Goal: Find specific page/section: Find specific page/section

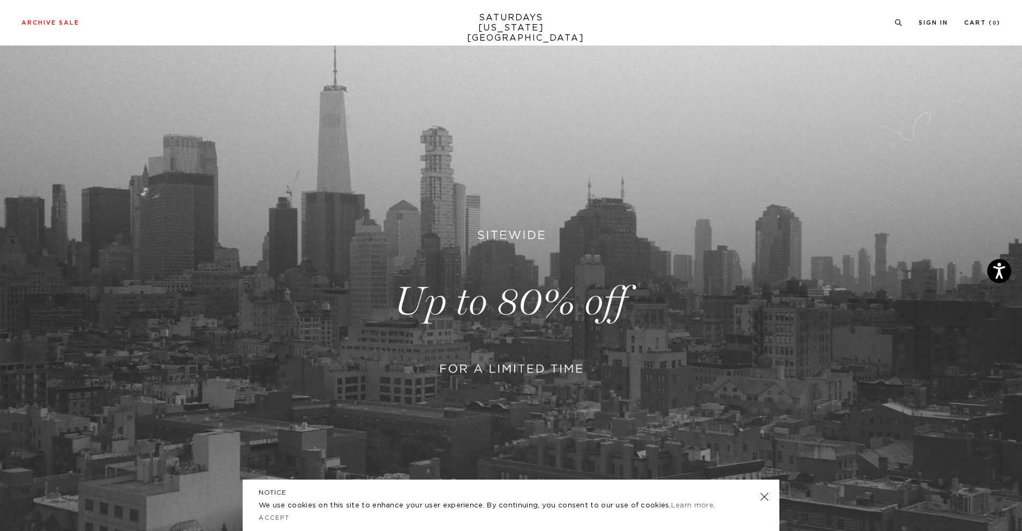
scroll to position [85, 0]
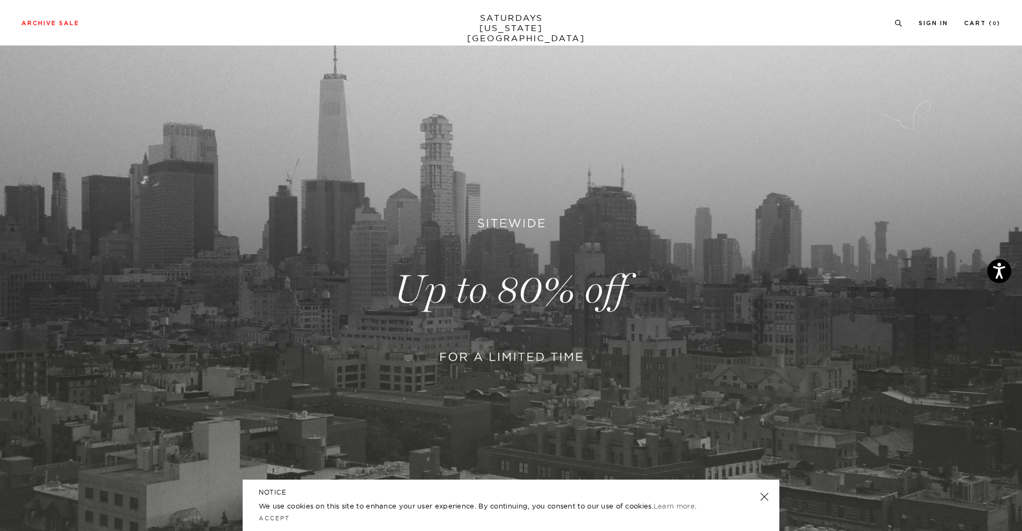
click at [765, 495] on link at bounding box center [764, 496] width 15 height 15
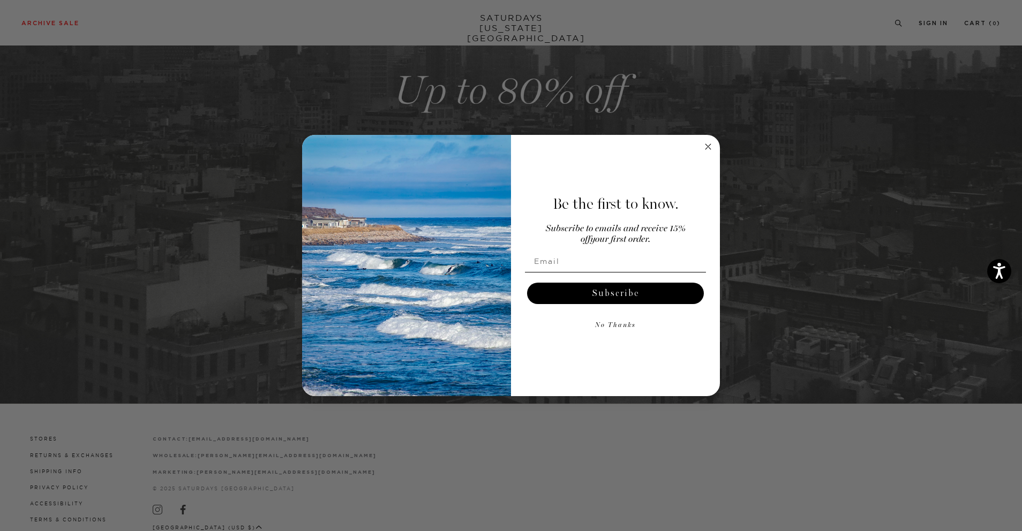
scroll to position [307, 0]
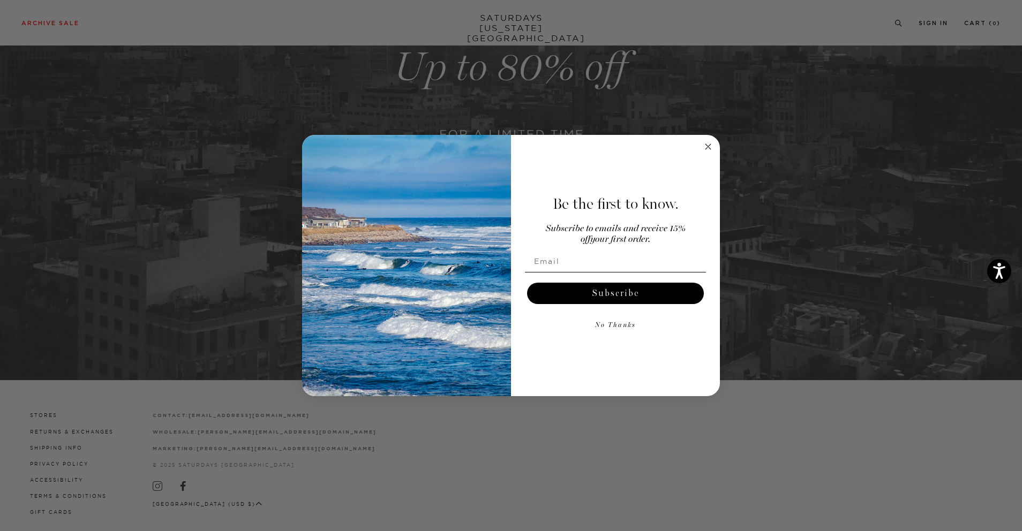
click at [707, 148] on icon "Close dialog" at bounding box center [707, 146] width 5 height 5
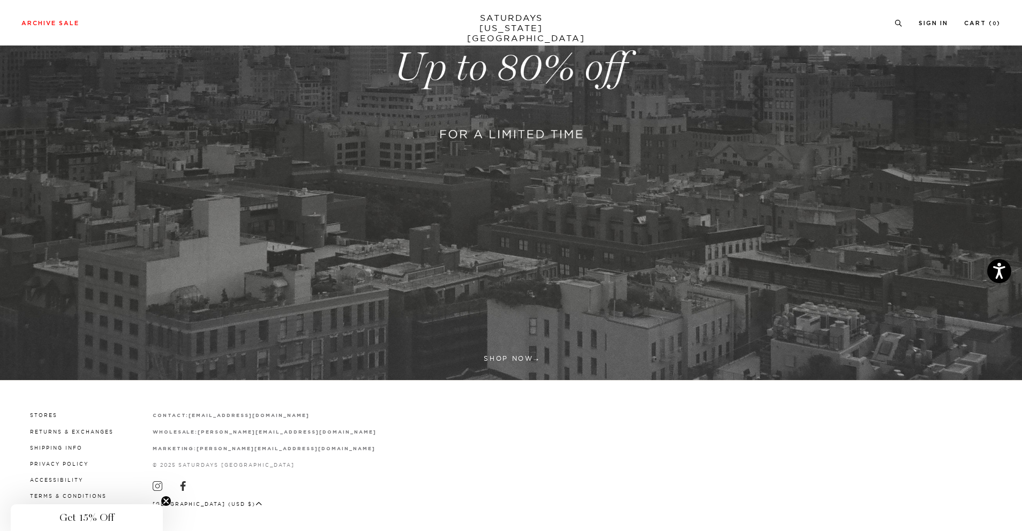
scroll to position [323, 0]
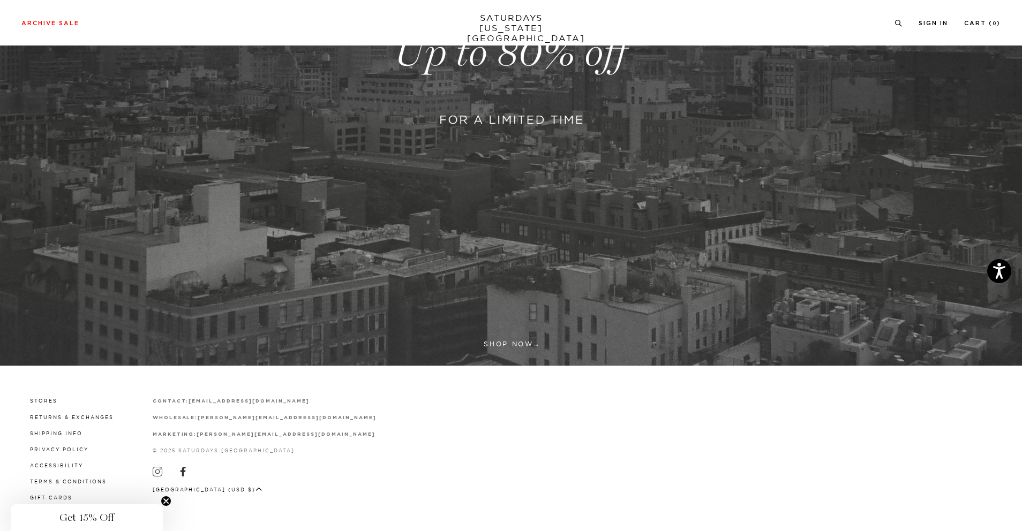
click at [167, 499] on circle "Close teaser" at bounding box center [166, 501] width 10 height 10
click at [51, 401] on link "Stores" at bounding box center [43, 401] width 27 height 6
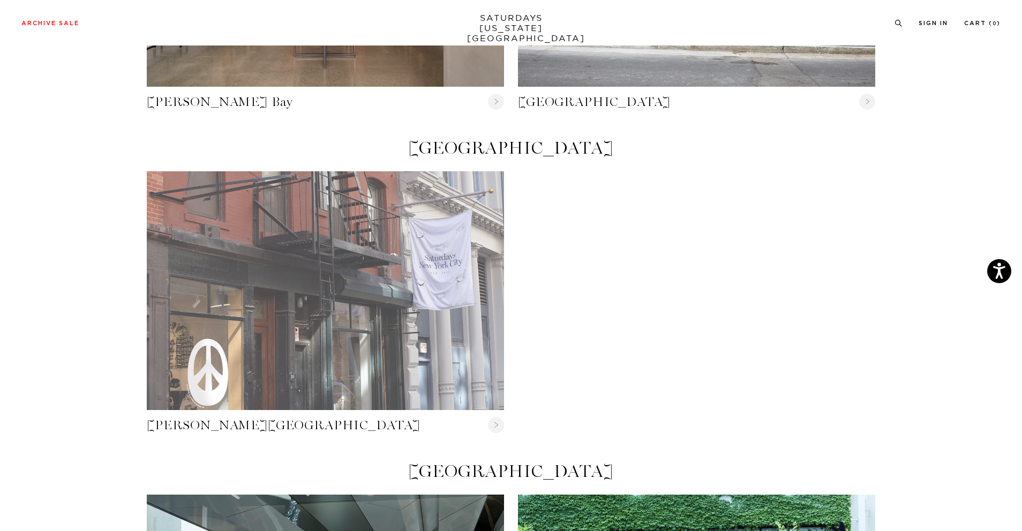
scroll to position [261, 0]
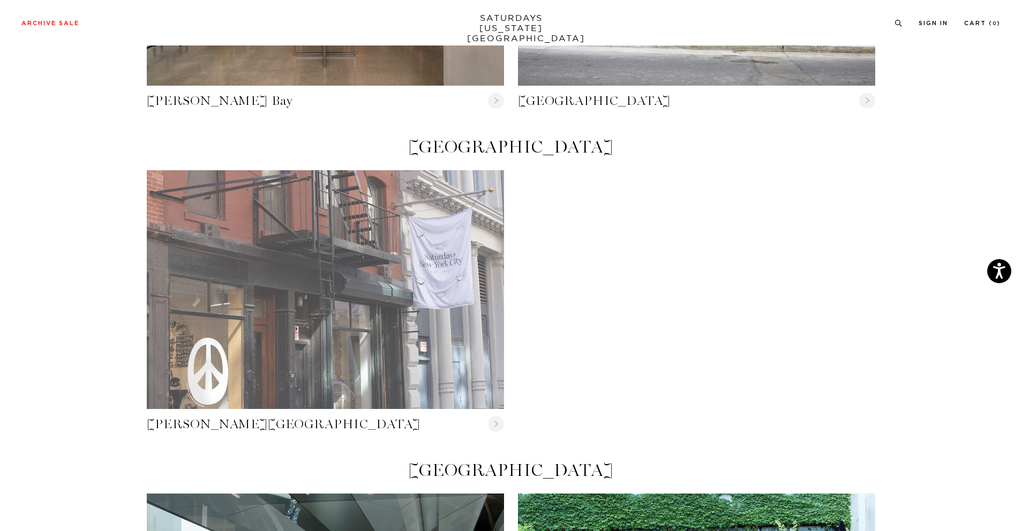
click at [365, 332] on link "Crosby Street" at bounding box center [325, 289] width 357 height 238
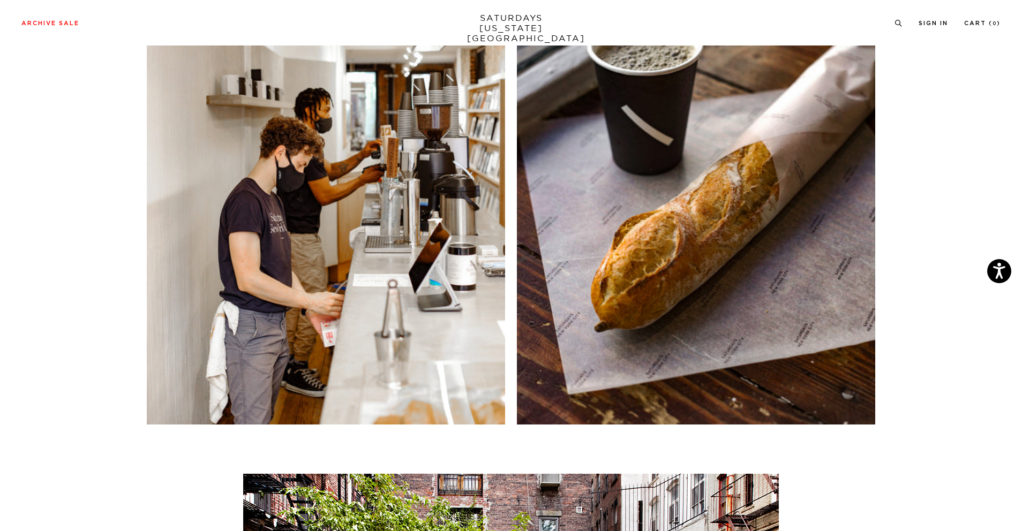
scroll to position [4380, 0]
